Goal: Find specific page/section: Find specific page/section

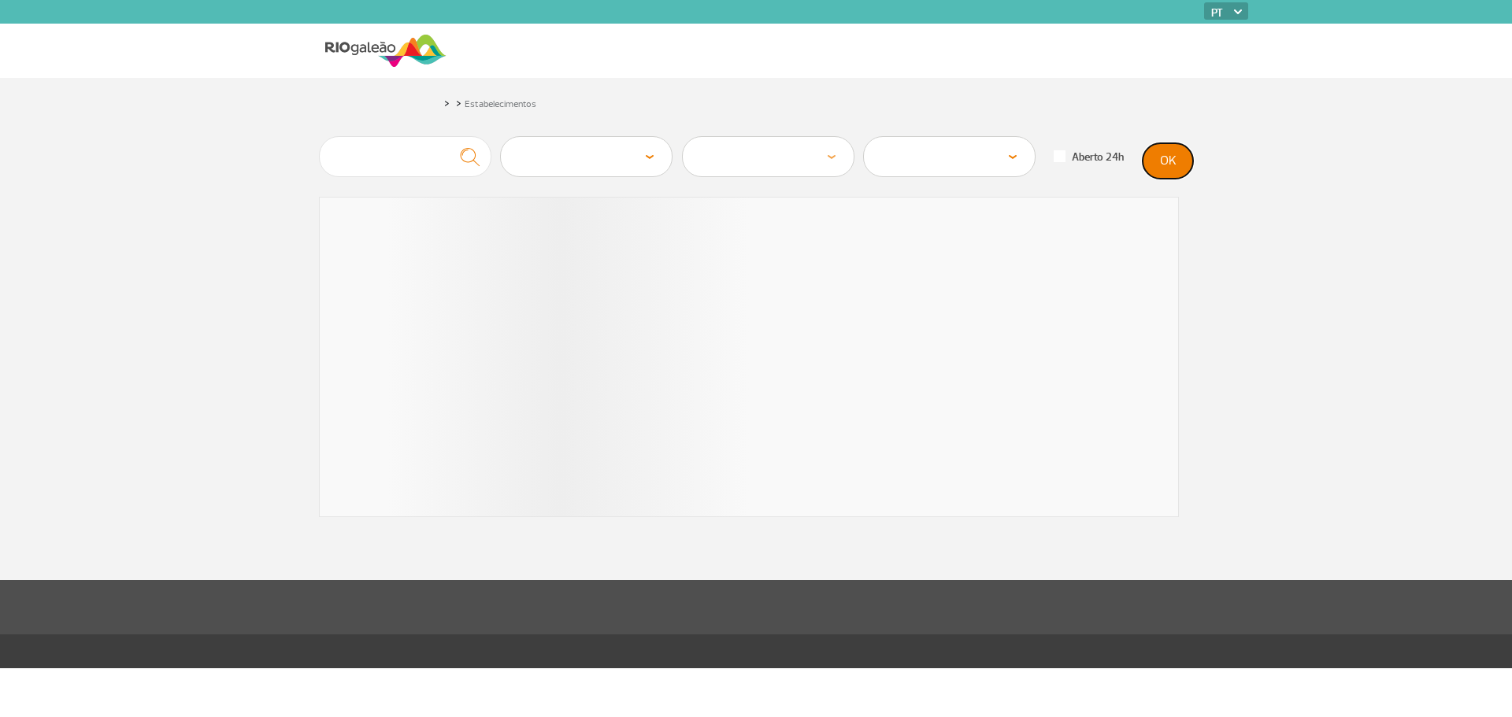
click at [1173, 169] on button "OK" at bounding box center [1168, 160] width 50 height 35
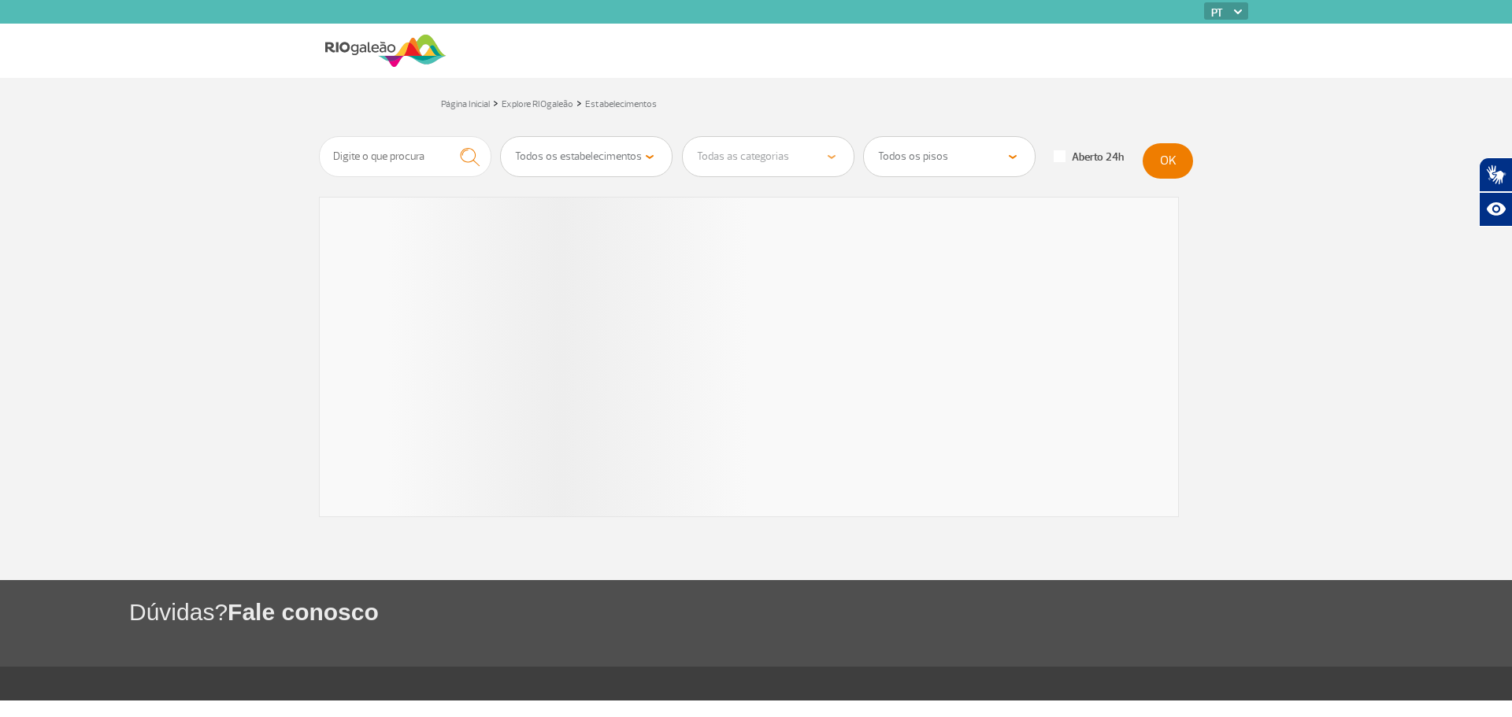
click at [588, 152] on select "Todos os estabelecimentos" at bounding box center [586, 156] width 171 height 39
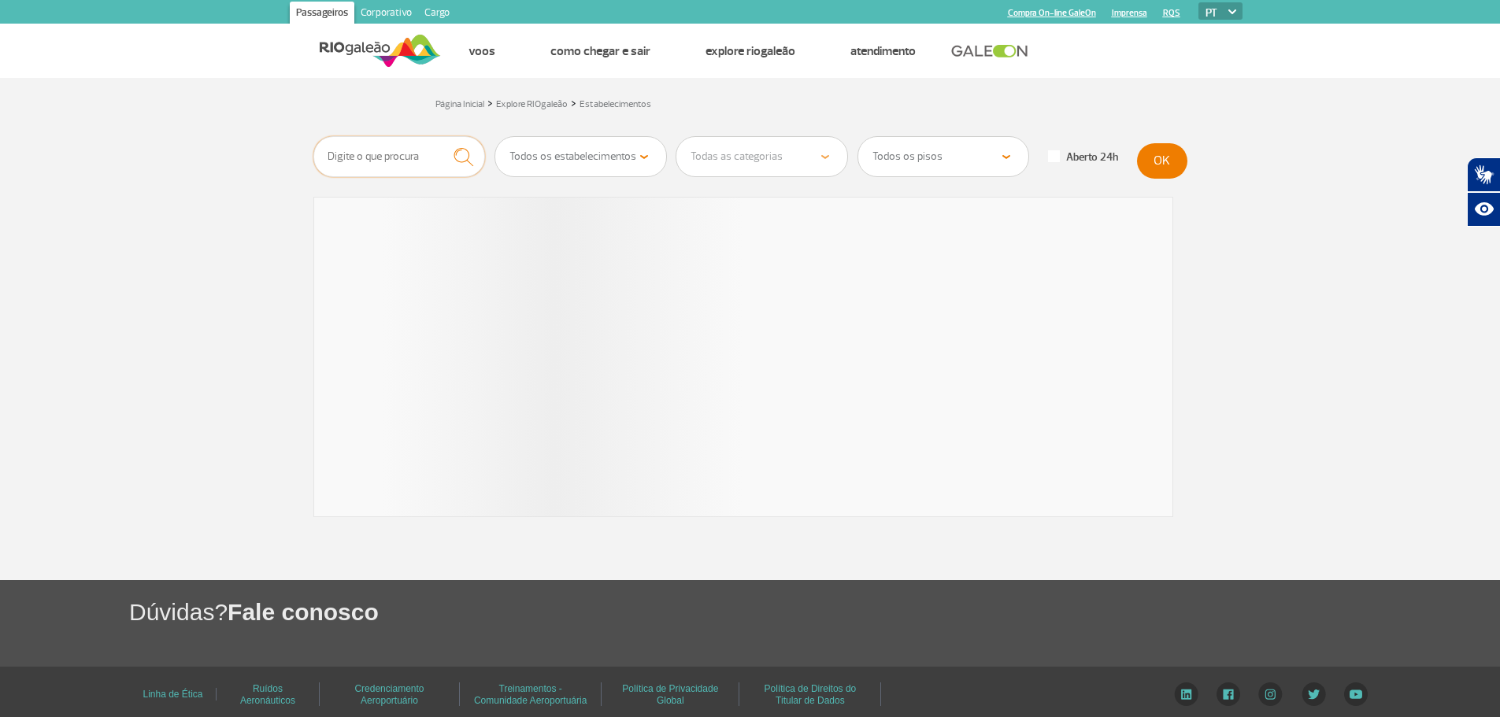
click at [433, 153] on input "text" at bounding box center [399, 156] width 172 height 41
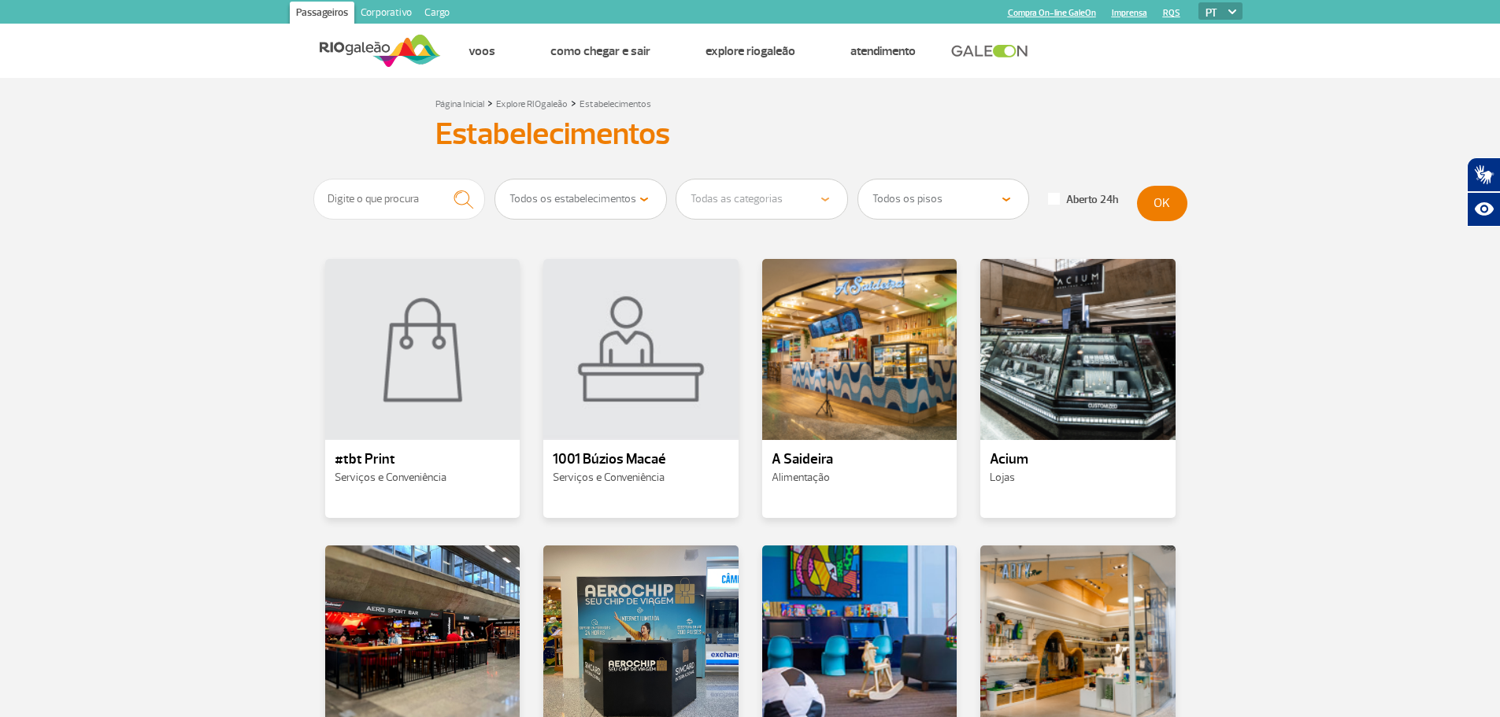
click at [588, 193] on select "Todos os estabelecimentos Alimentação Lojas Serviços e Conveniência Salas VIP H…" at bounding box center [580, 199] width 171 height 39
select select "18"
click at [495, 180] on select "Todos os estabelecimentos Alimentação Lojas Serviços e Conveniência Salas VIP H…" at bounding box center [580, 199] width 171 height 39
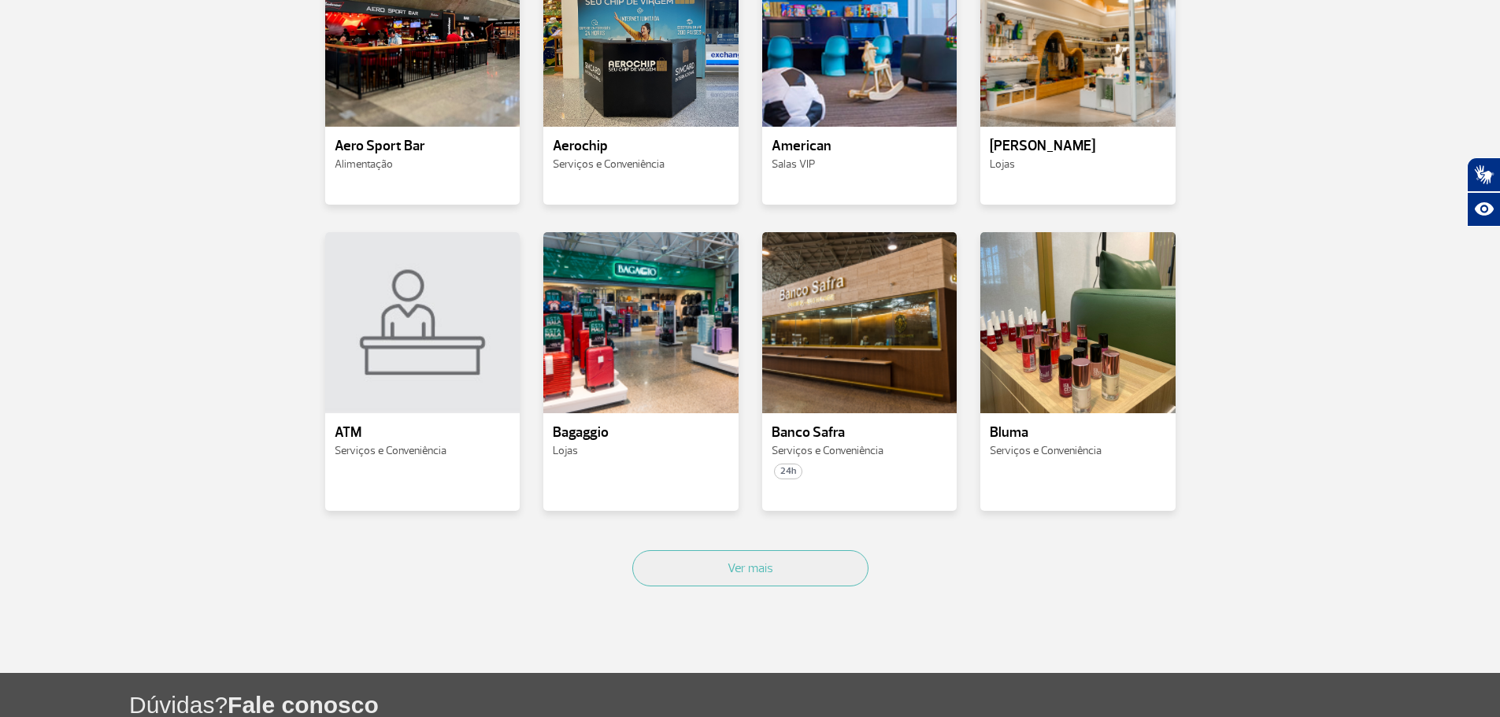
scroll to position [1644, 0]
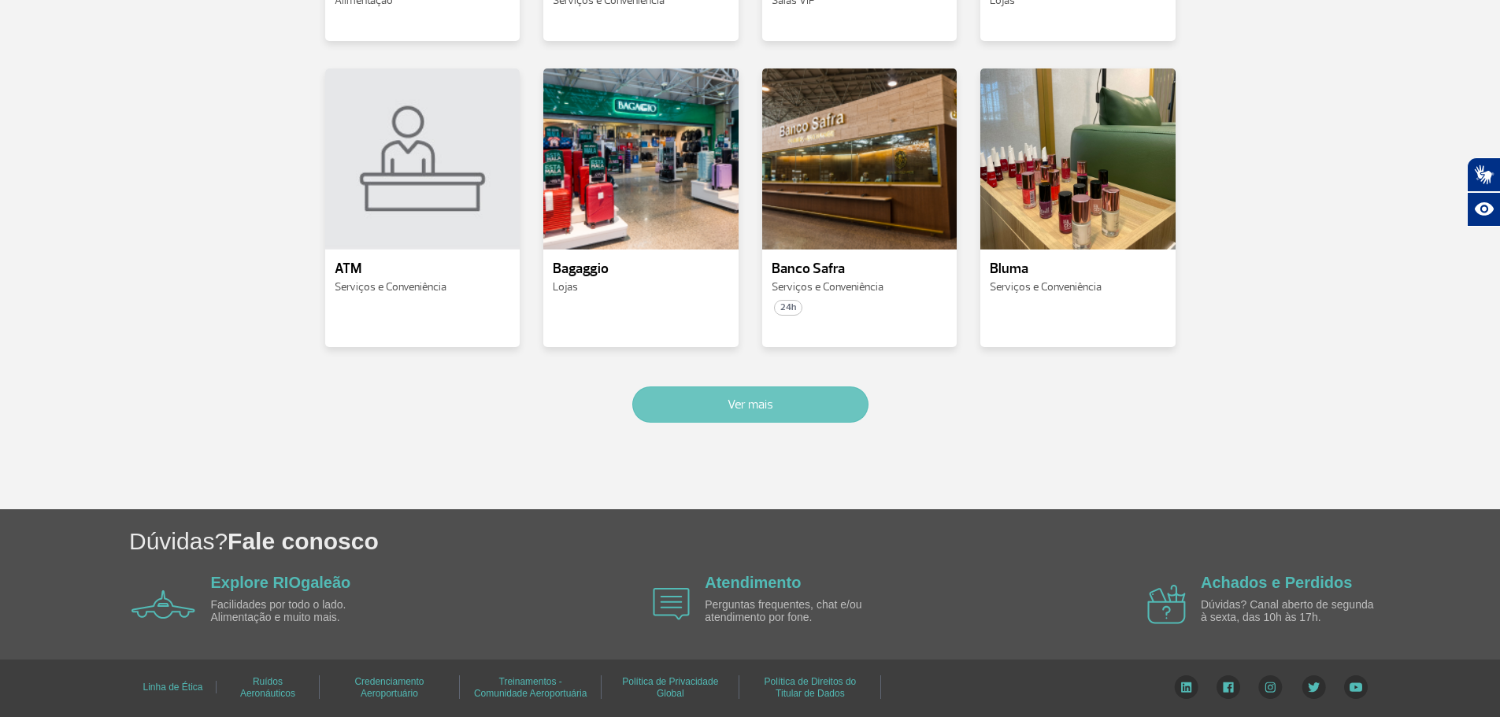
click at [802, 398] on button "Ver mais" at bounding box center [750, 405] width 236 height 36
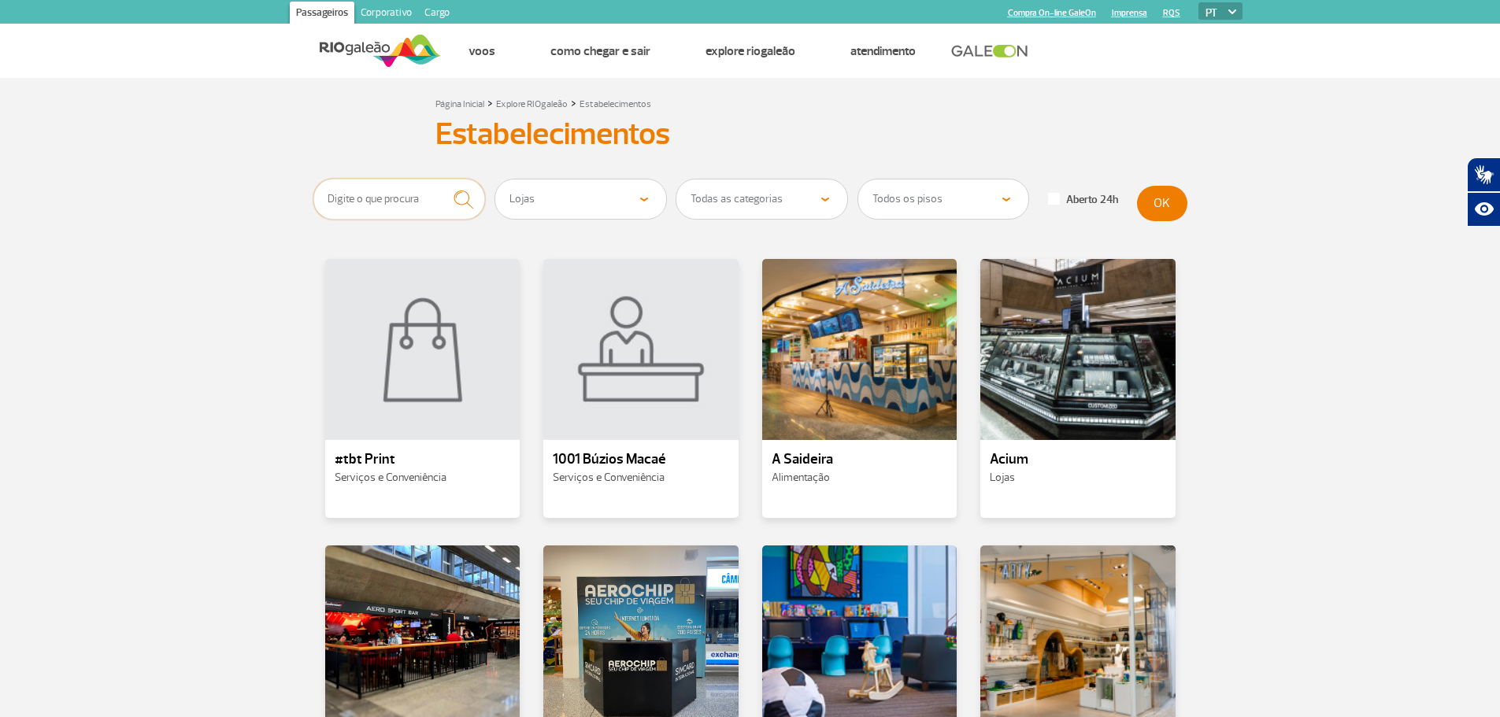
click at [412, 205] on input "text" at bounding box center [399, 199] width 172 height 41
type input "sobral"
click at [463, 202] on img "submit" at bounding box center [464, 199] width 34 height 32
